Goal: Obtain resource: Download file/media

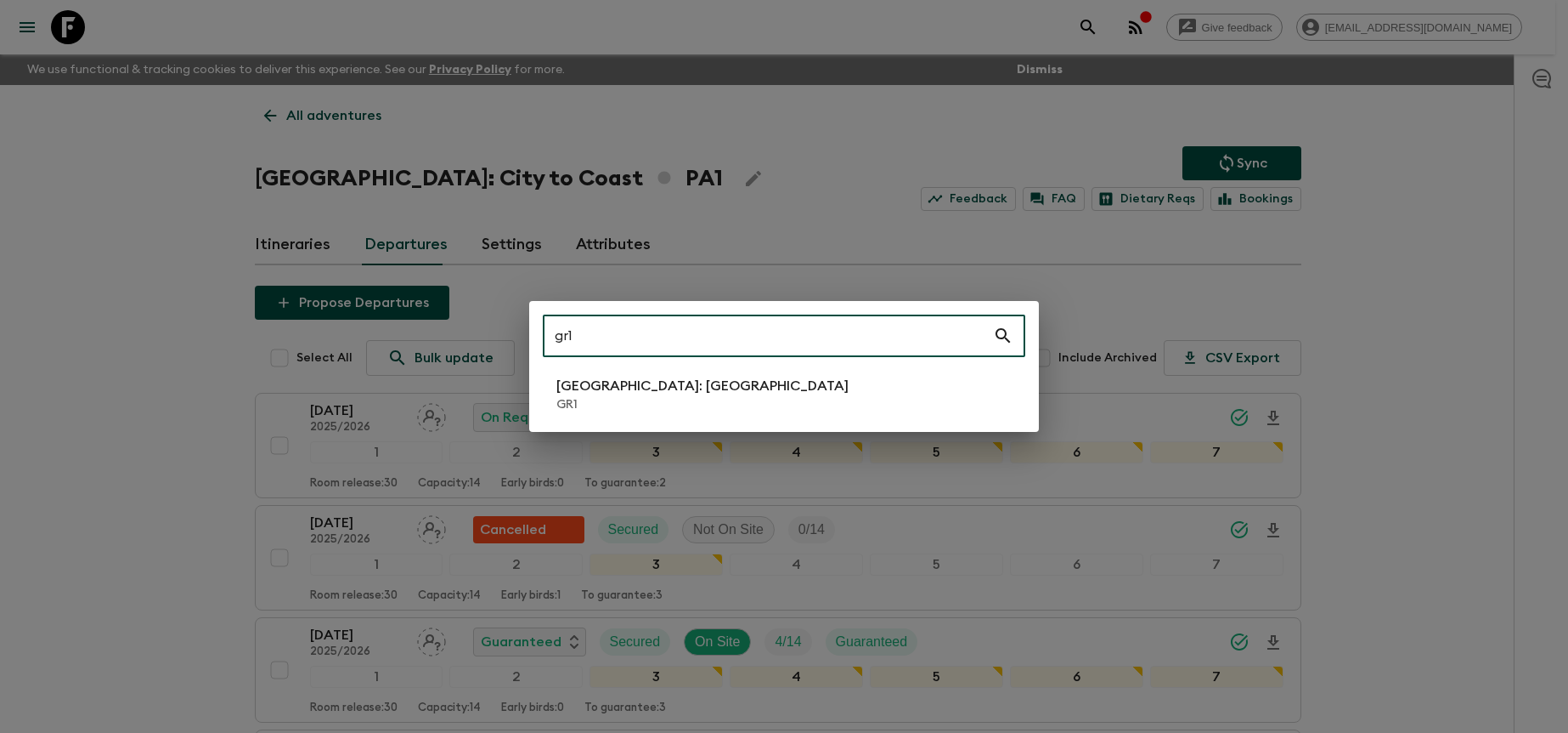
type input "gr1"
click at [731, 399] on p "GR1" at bounding box center [702, 404] width 292 height 17
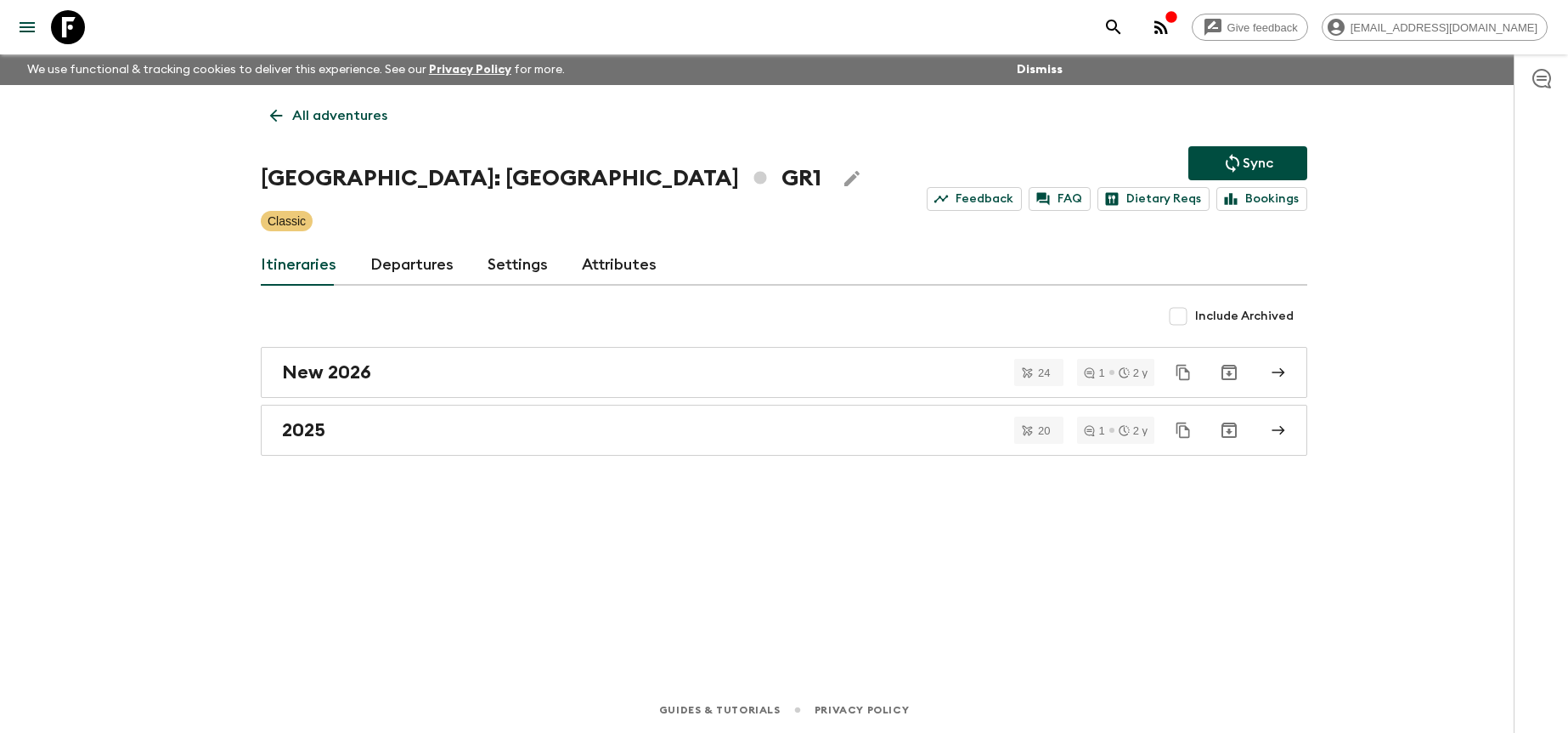
click at [413, 269] on link "Departures" at bounding box center [411, 266] width 83 height 41
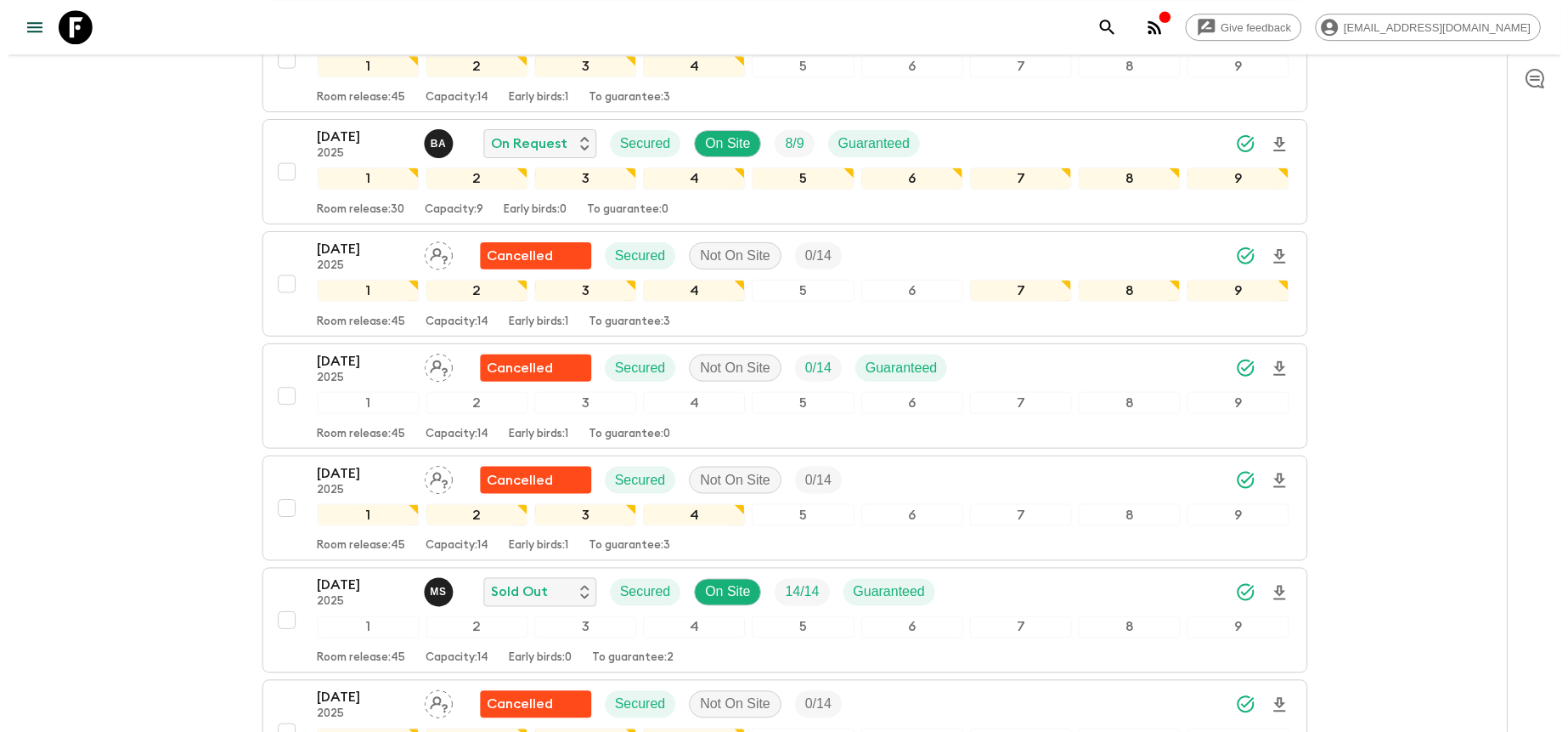
scroll to position [1540, 0]
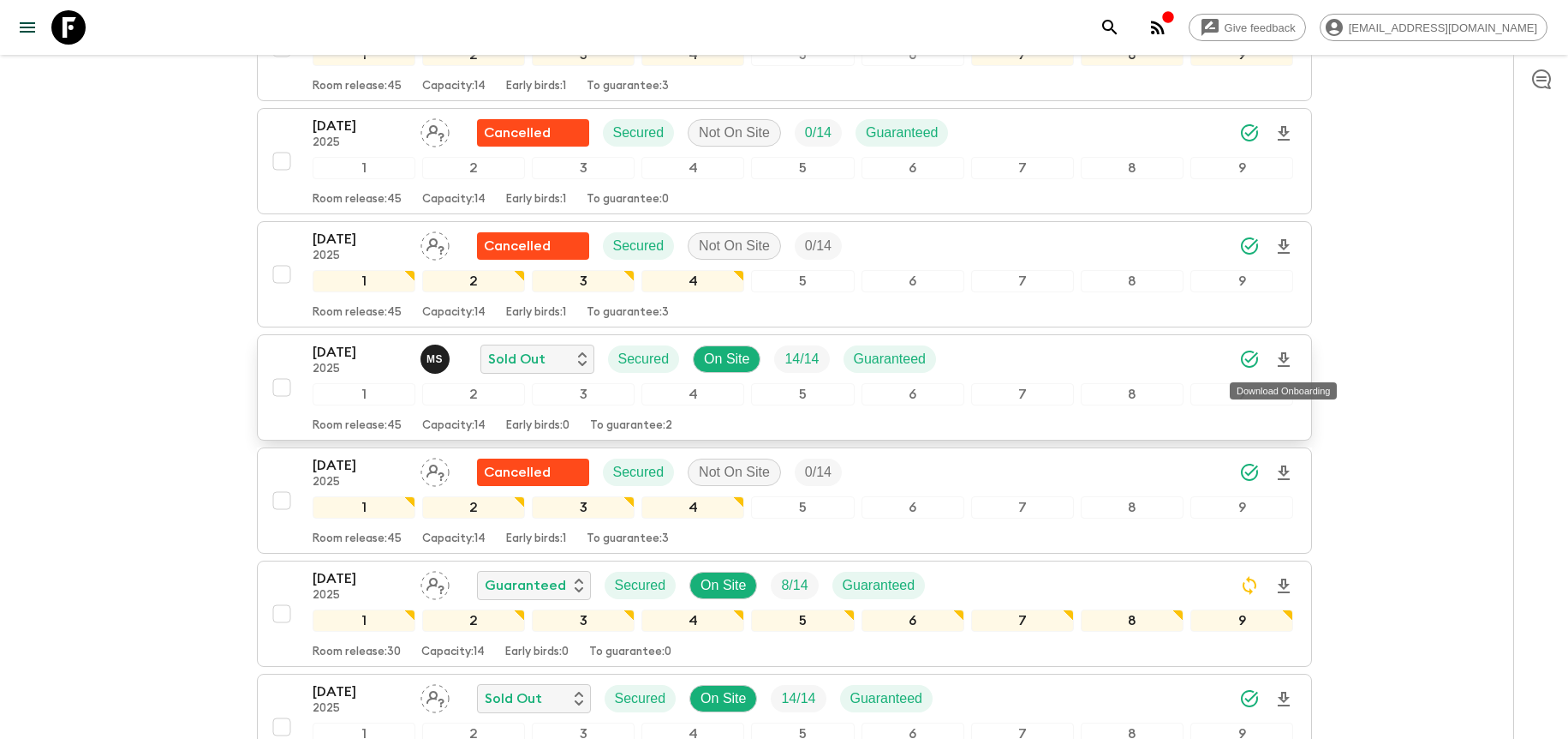
click at [1284, 359] on icon "Download Onboarding" at bounding box center [1284, 360] width 21 height 21
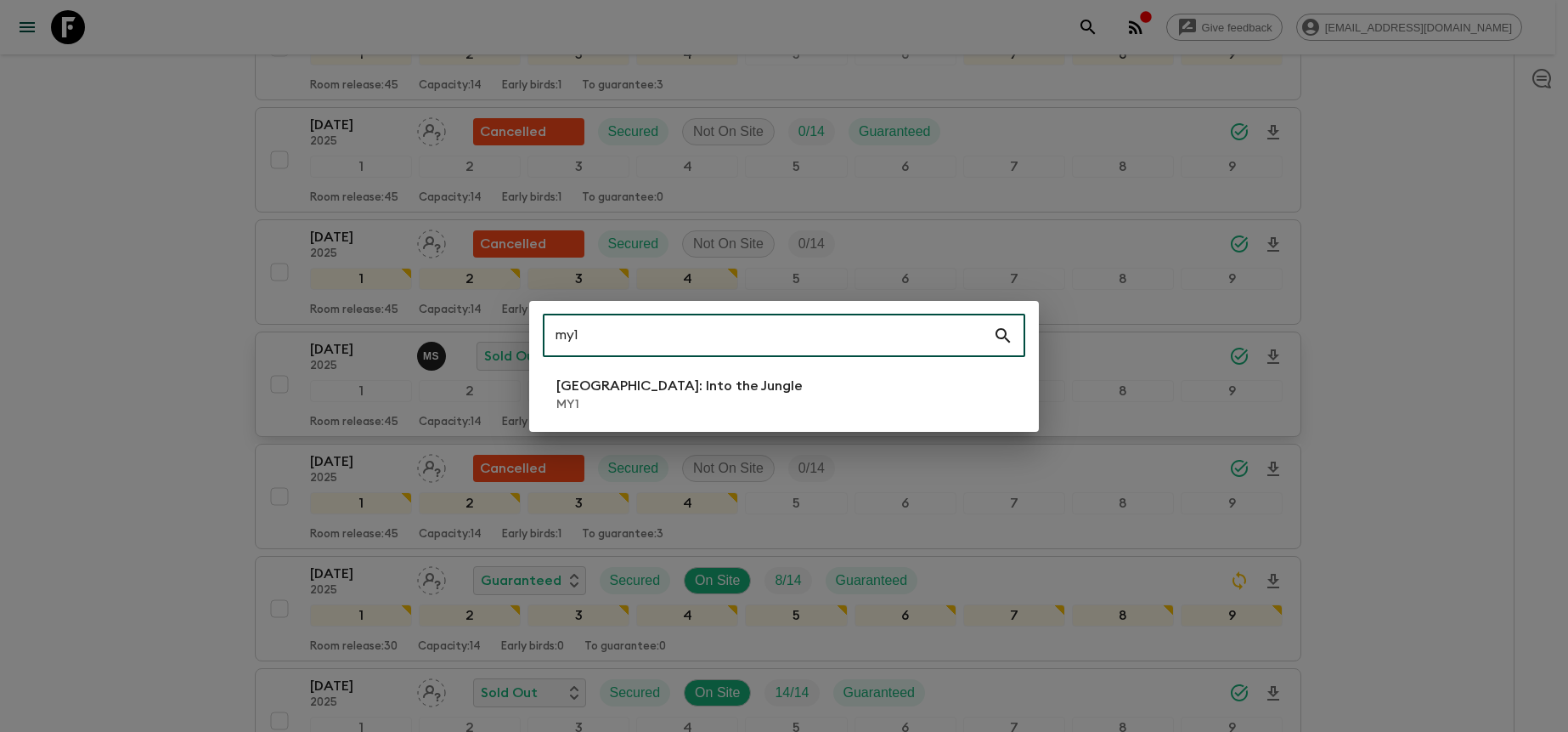
type input "my1"
click at [706, 380] on li "[GEOGRAPHIC_DATA]: Into the Jungle MY1" at bounding box center [784, 394] width 483 height 48
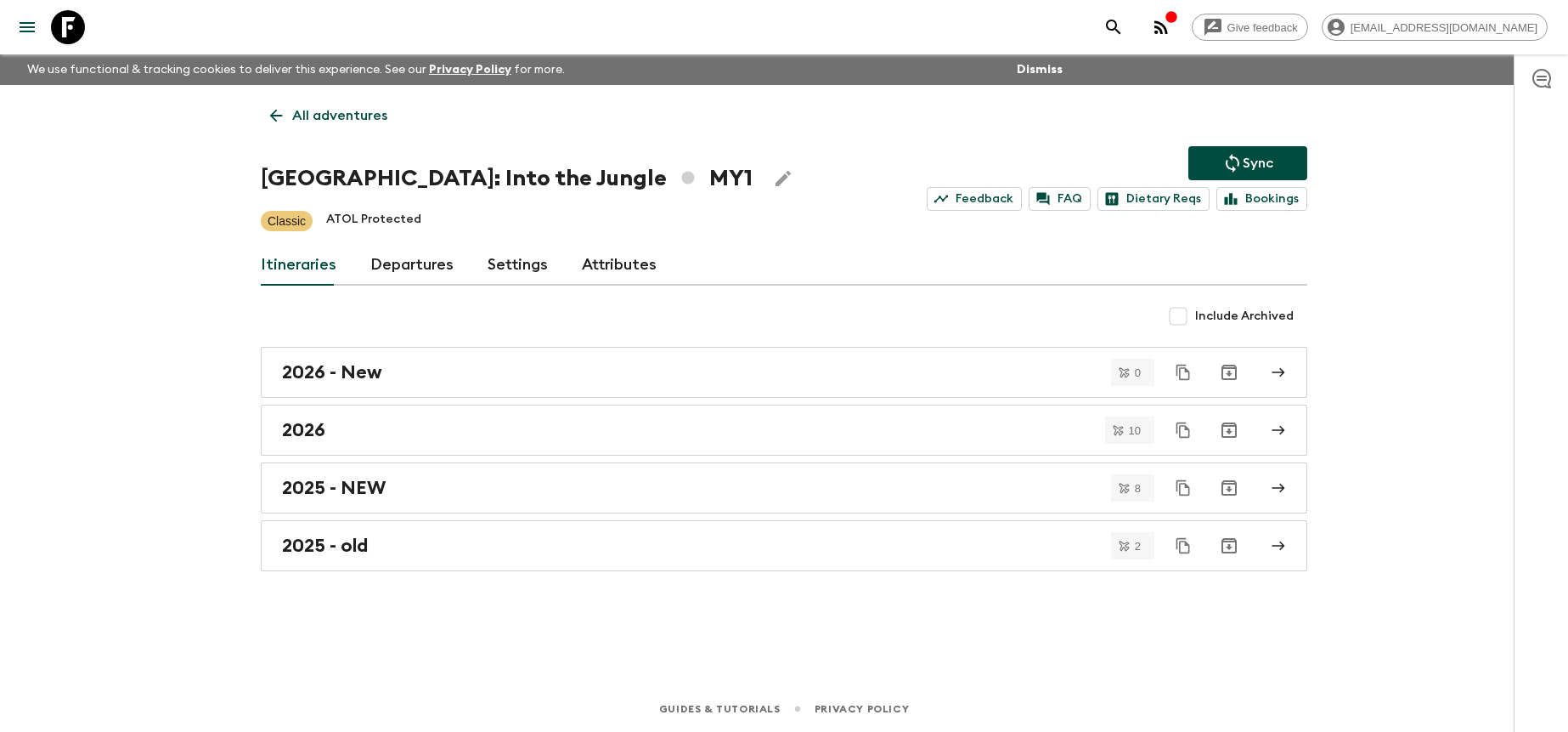
click at [432, 267] on link "Departures" at bounding box center [411, 266] width 83 height 41
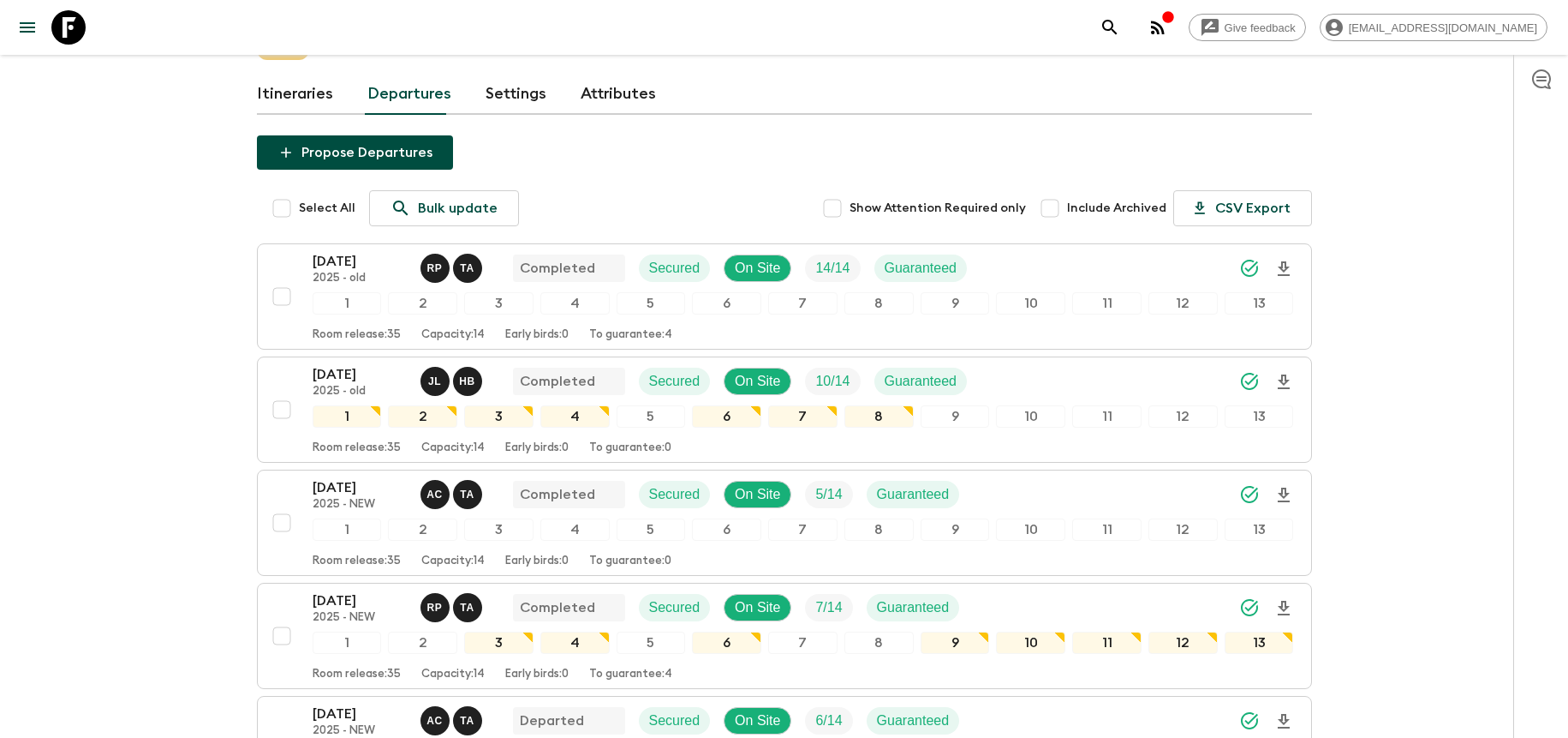
scroll to position [693, 0]
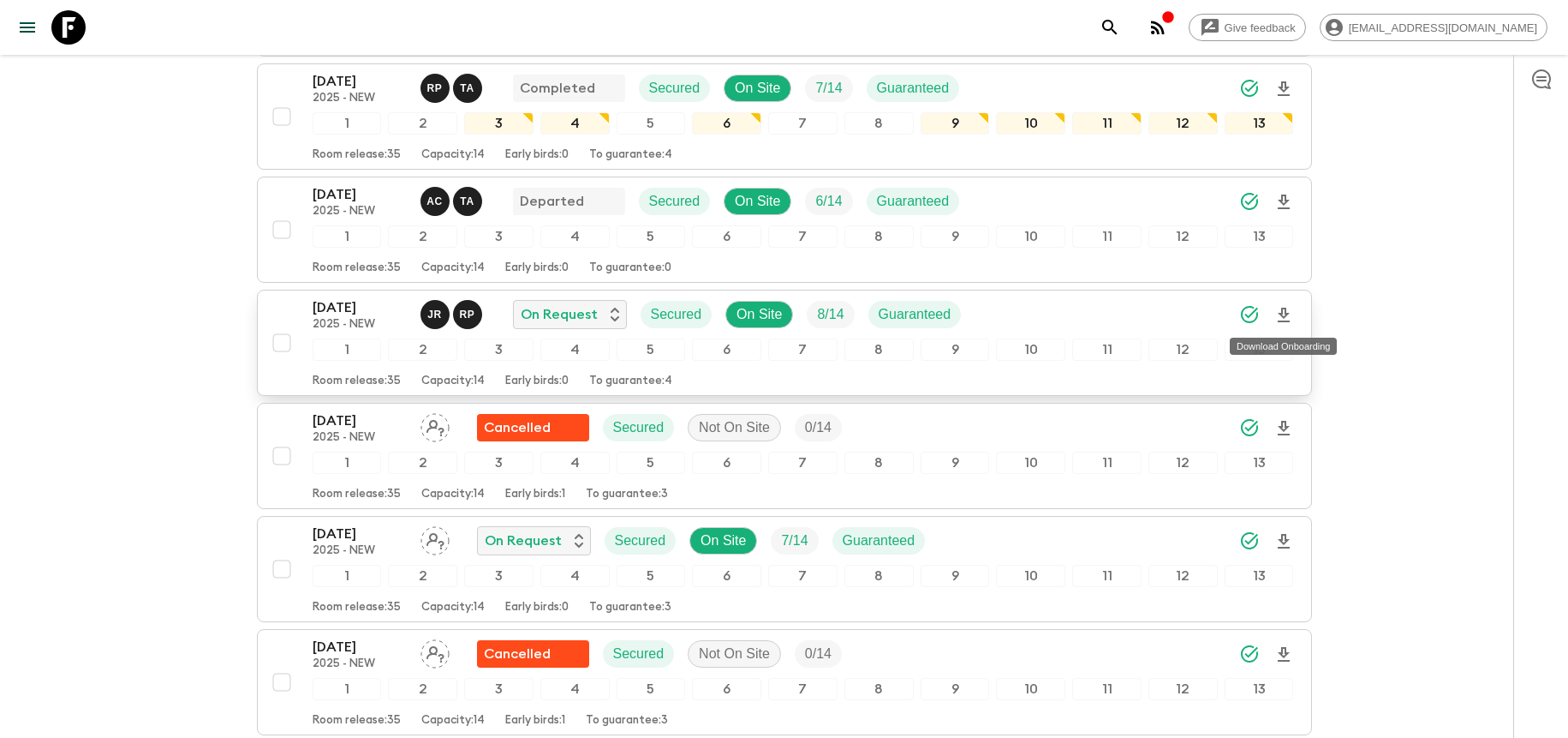
click at [1285, 320] on icon "Download Onboarding" at bounding box center [1284, 315] width 21 height 21
